Goal: Information Seeking & Learning: Learn about a topic

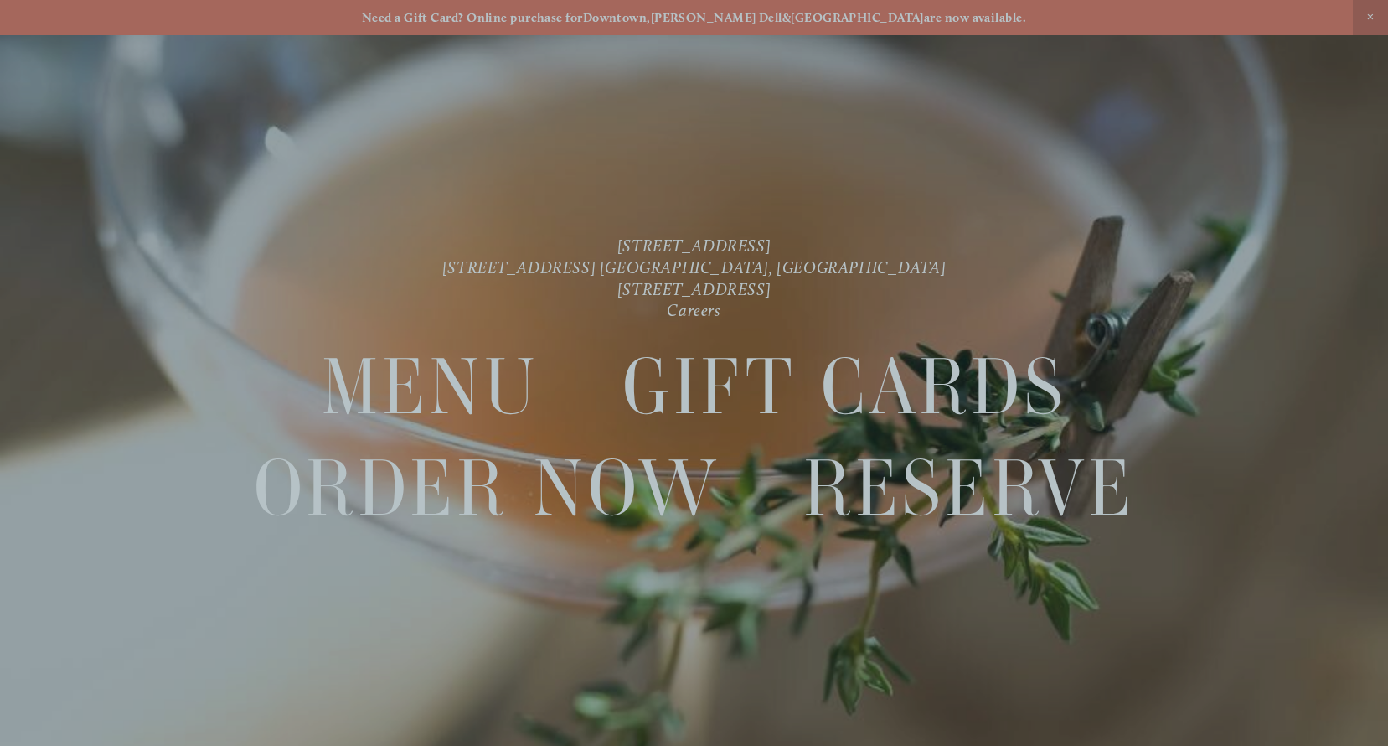
scroll to position [35, 0]
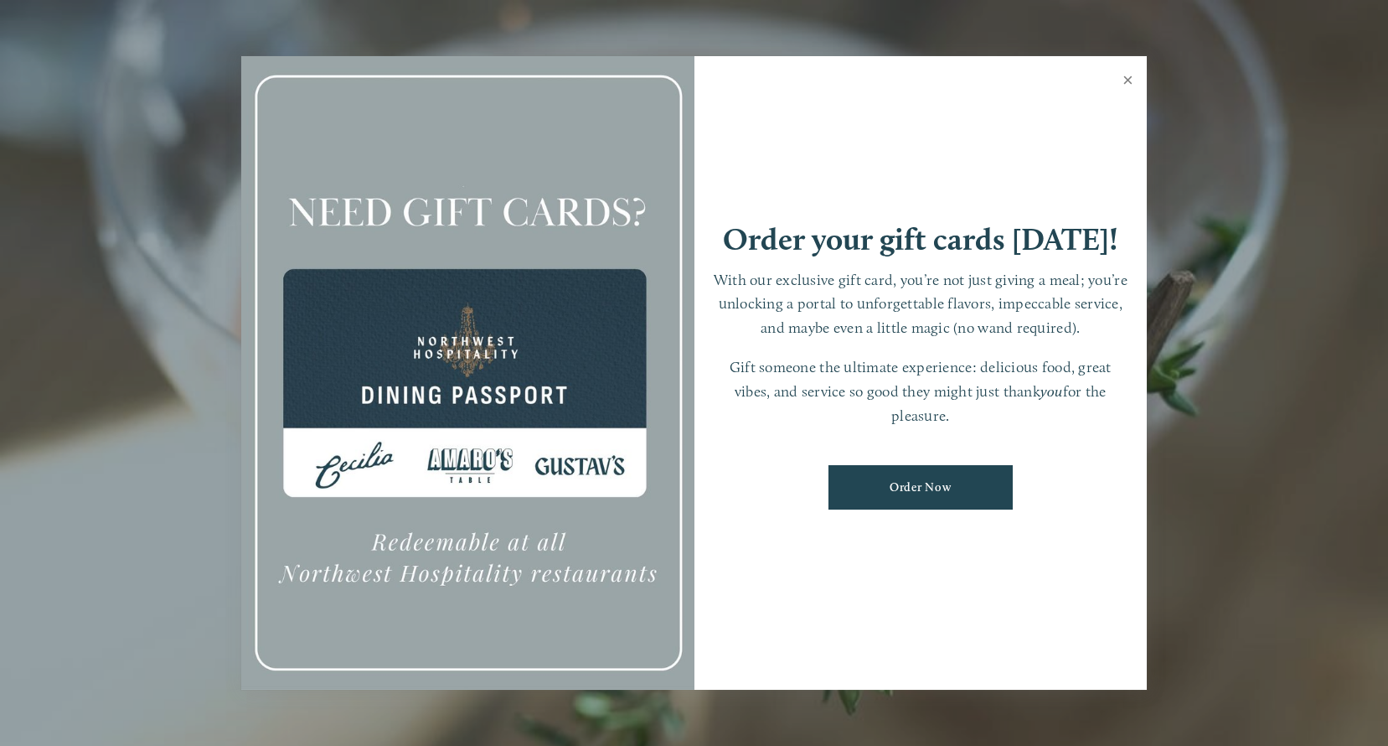
click at [1121, 86] on link "Close" at bounding box center [1128, 82] width 33 height 47
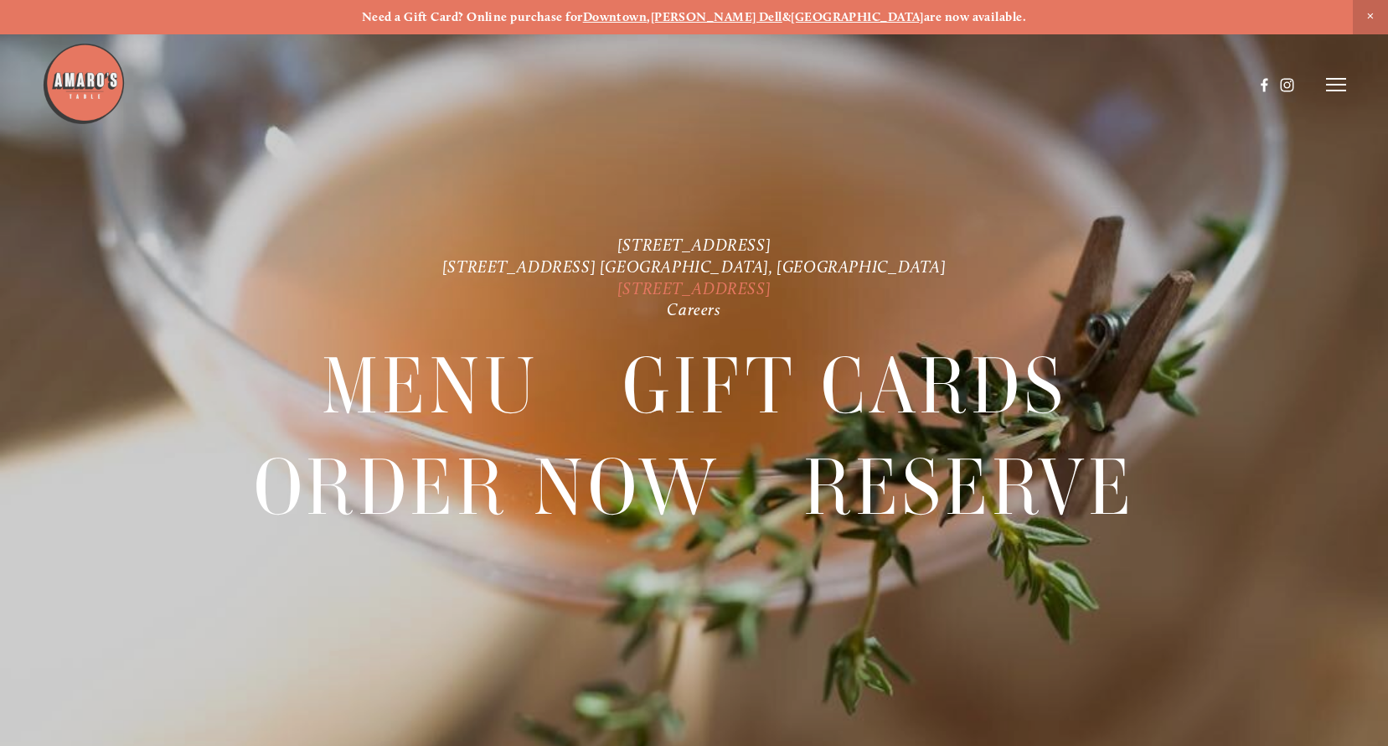
scroll to position [0, 0]
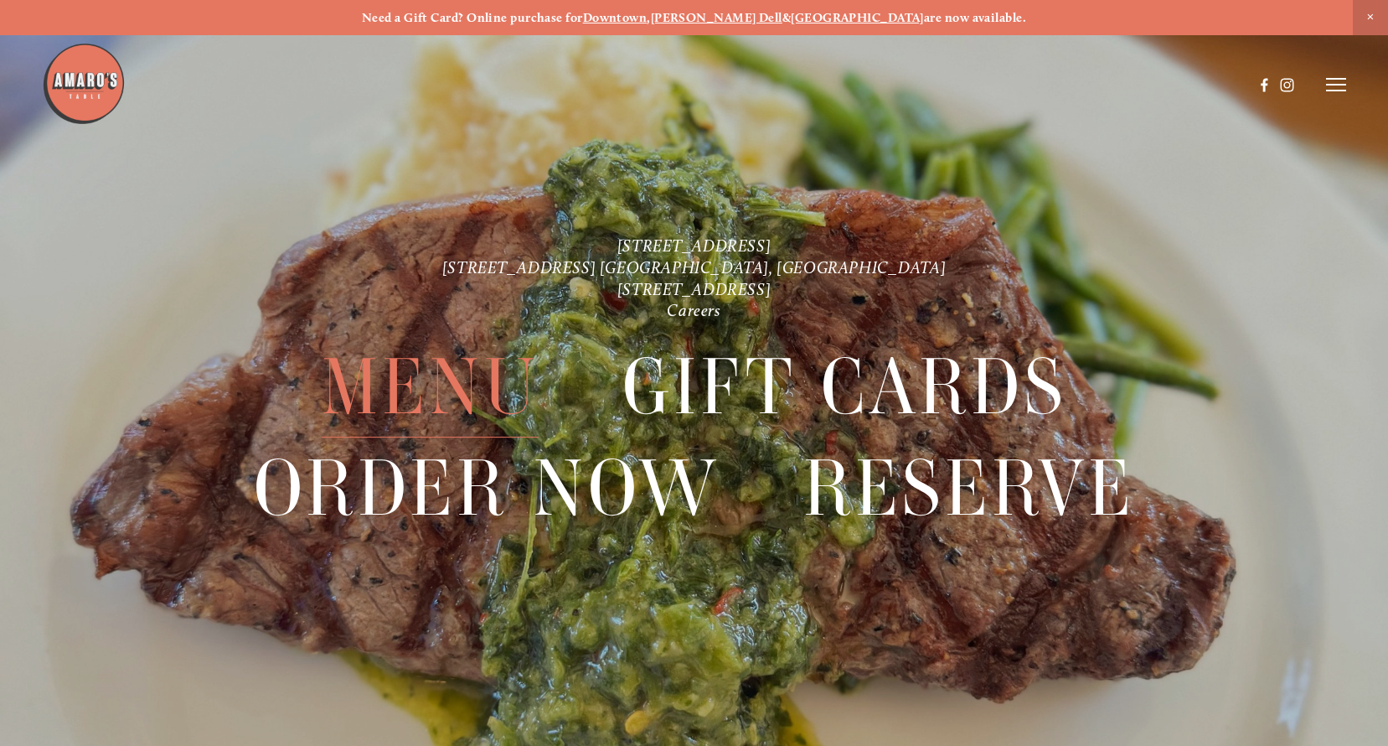
click at [447, 377] on span "Menu" at bounding box center [431, 387] width 218 height 101
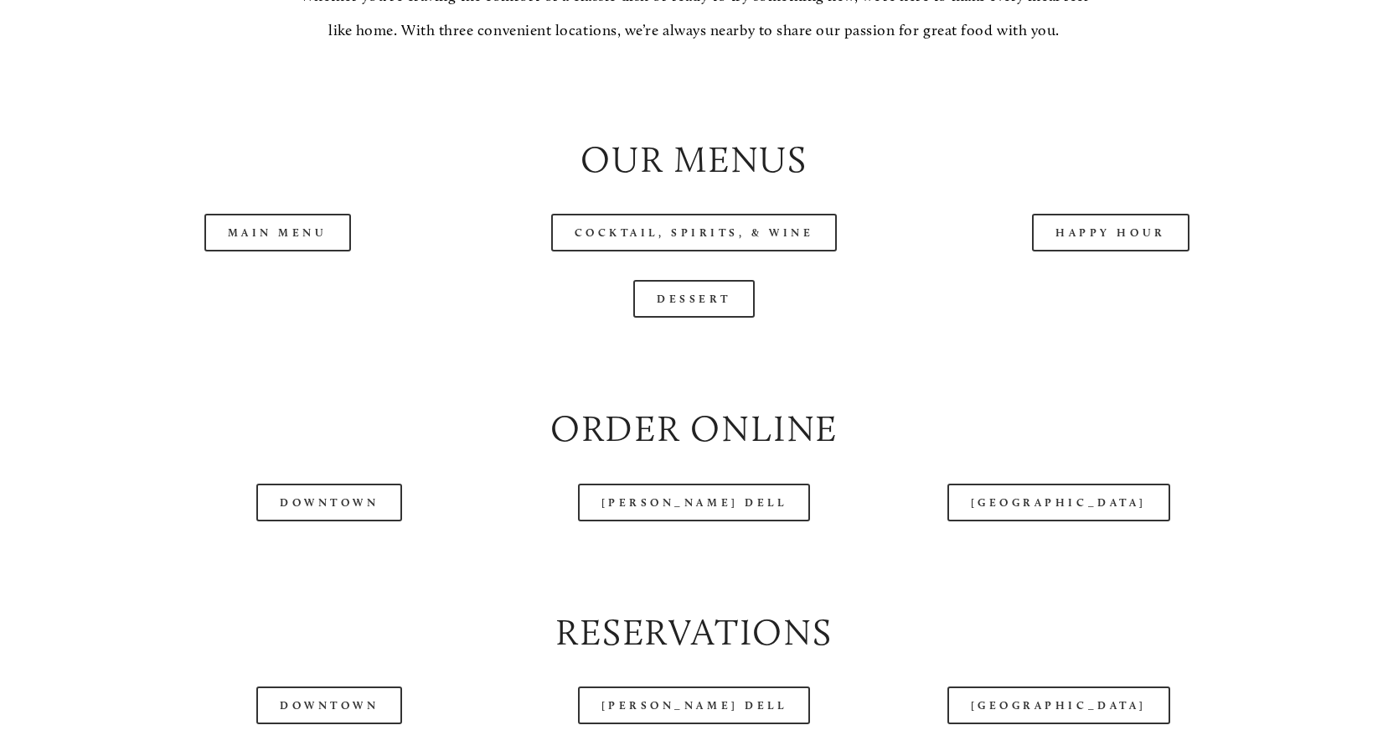
scroll to position [1760, 0]
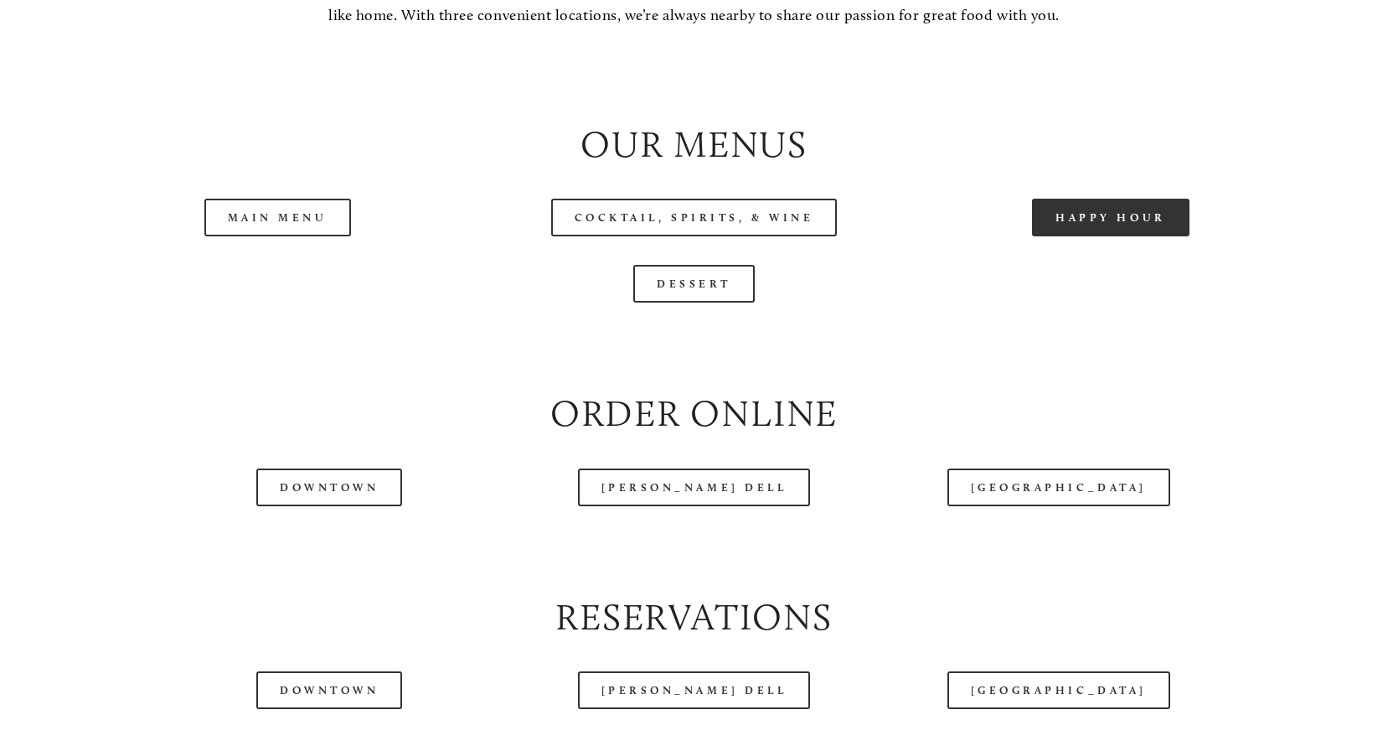
click at [1078, 221] on link "Happy Hour" at bounding box center [1111, 218] width 158 height 38
